Goal: Contribute content

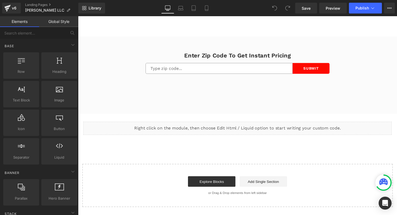
scroll to position [1575, 0]
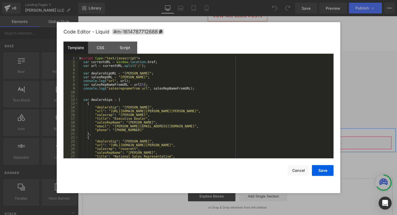
click at [249, 139] on div "Liquid" at bounding box center [241, 145] width 316 height 13
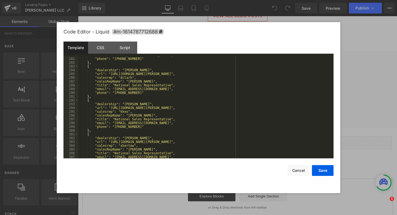
scroll to position [1057, 0]
click at [196, 74] on div ""email" : "[EMAIL_ADDRESS][DOMAIN_NAME]" , "phone" : "[PHONE_NUMBER]" } , { "de…" at bounding box center [204, 108] width 253 height 110
click at [132, 77] on div ""email" : "[EMAIL_ADDRESS][DOMAIN_NAME]" , "phone" : "[PHONE_NUMBER]" } , { "de…" at bounding box center [204, 108] width 253 height 110
click at [150, 82] on div ""email" : "[EMAIL_ADDRESS][DOMAIN_NAME]" , "phone" : "[PHONE_NUMBER]" } , { "de…" at bounding box center [204, 108] width 253 height 110
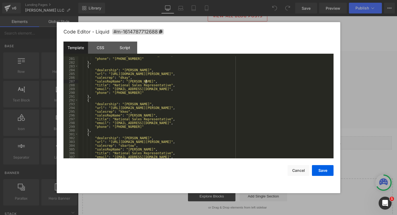
click at [127, 88] on div ""email" : "[EMAIL_ADDRESS][DOMAIN_NAME]" , "phone" : "[PHONE_NUMBER]" } , { "de…" at bounding box center [204, 108] width 253 height 110
click at [138, 94] on div ""email" : "[EMAIL_ADDRESS][DOMAIN_NAME]" , "phone" : "[PHONE_NUMBER]" } , { "de…" at bounding box center [204, 108] width 253 height 110
click at [313, 169] on button "Save" at bounding box center [323, 170] width 22 height 11
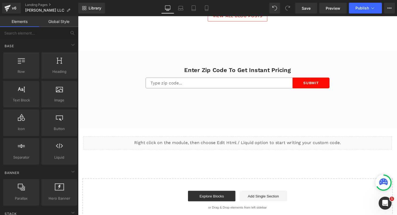
click at [360, 14] on div "Library Desktop Desktop Laptop Tablet Mobile Save Preview Publish Scheduled Vie…" at bounding box center [237, 8] width 318 height 16
click at [363, 12] on button "Publish" at bounding box center [364, 8] width 33 height 11
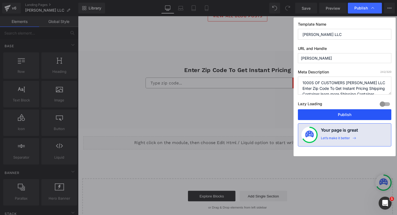
click at [338, 111] on button "Publish" at bounding box center [344, 114] width 93 height 11
